Goal: Find specific page/section: Find specific page/section

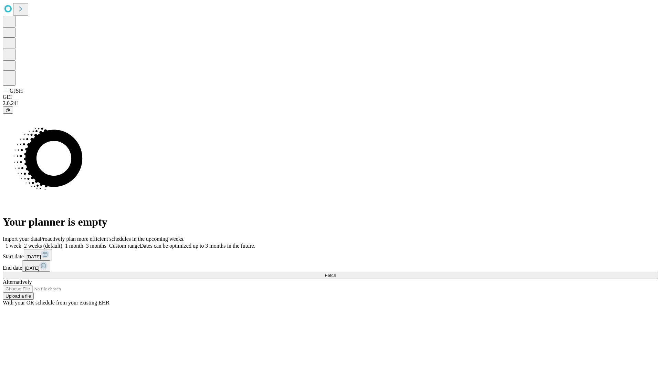
click at [336, 273] on span "Fetch" at bounding box center [330, 275] width 11 height 5
